Goal: Information Seeking & Learning: Learn about a topic

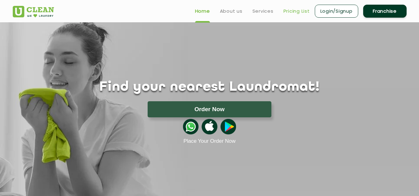
click at [293, 10] on link "Pricing List" at bounding box center [297, 10] width 26 height 7
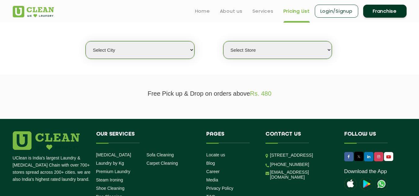
scroll to position [124, 0]
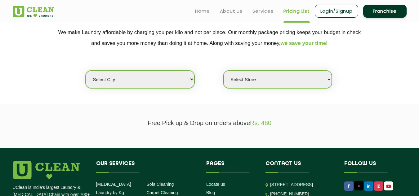
click at [174, 74] on select "Select city [GEOGRAPHIC_DATA] [GEOGRAPHIC_DATA] [GEOGRAPHIC_DATA] [GEOGRAPHIC_D…" at bounding box center [140, 80] width 109 height 18
select select "4"
click at [86, 71] on select "Select city [GEOGRAPHIC_DATA] [GEOGRAPHIC_DATA] [GEOGRAPHIC_DATA] [GEOGRAPHIC_D…" at bounding box center [140, 80] width 109 height 18
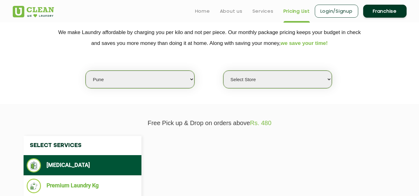
select select "0"
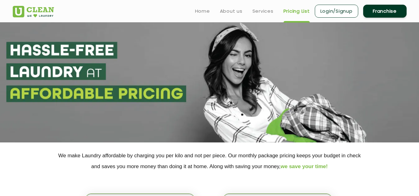
scroll to position [0, 0]
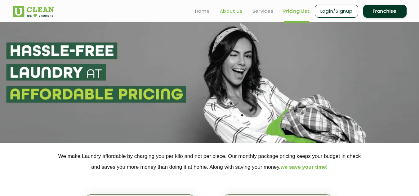
click at [226, 10] on link "About us" at bounding box center [231, 10] width 23 height 7
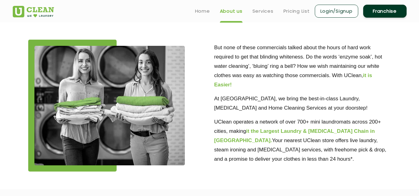
scroll to position [124, 0]
